Goal: Find specific page/section: Find specific page/section

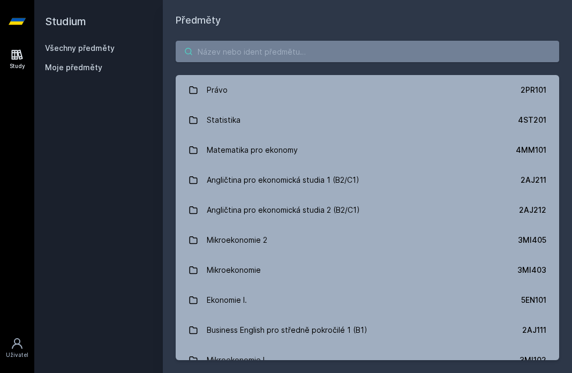
click at [255, 57] on input "search" at bounding box center [367, 51] width 383 height 21
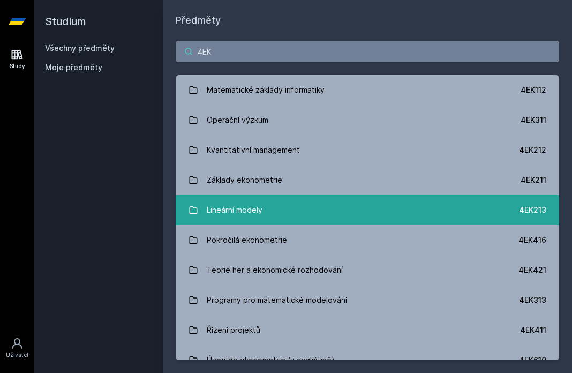
type input "4EK"
click at [250, 210] on div "Lineární modely" at bounding box center [235, 209] width 56 height 21
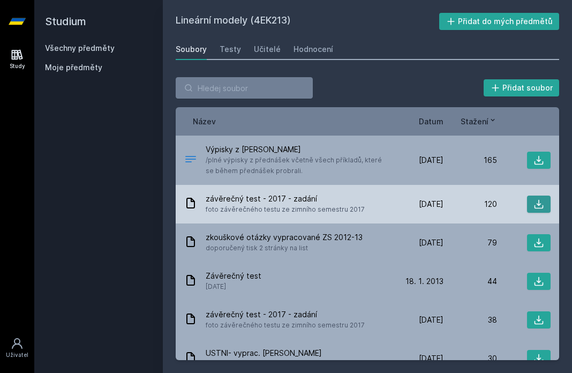
click at [535, 200] on icon at bounding box center [538, 204] width 11 height 11
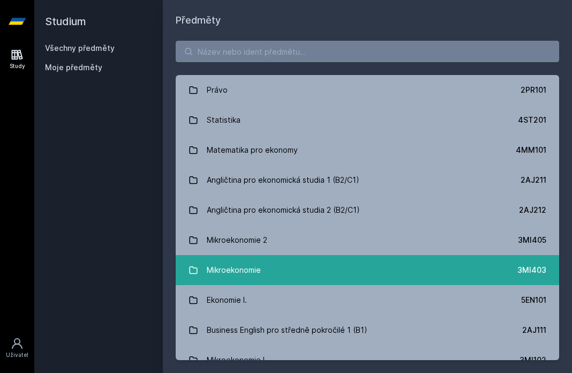
click at [248, 273] on div "Mikroekonomie" at bounding box center [234, 269] width 54 height 21
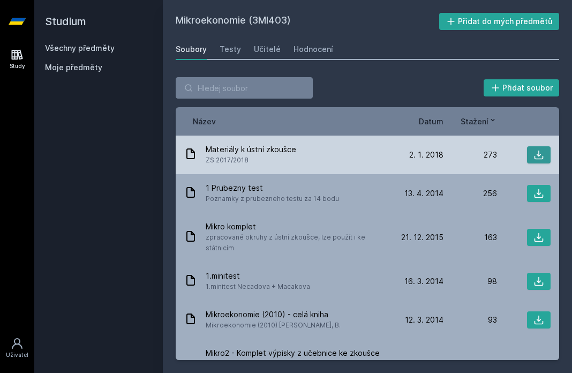
click at [538, 153] on icon at bounding box center [538, 154] width 11 height 11
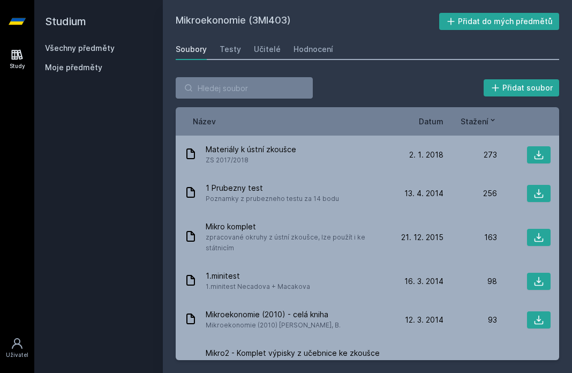
click at [147, 55] on div "Všechny předměty Moje předměty" at bounding box center [98, 60] width 107 height 34
